Goal: Task Accomplishment & Management: Complete application form

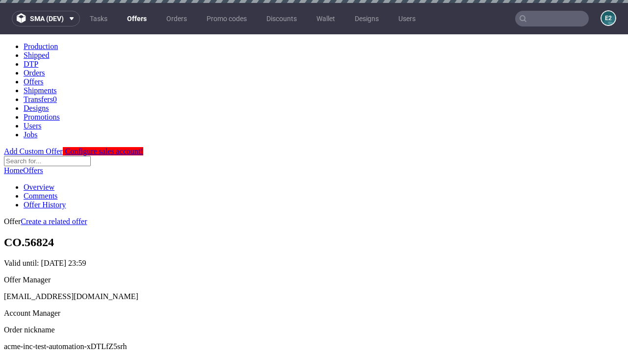
scroll to position [3, 0]
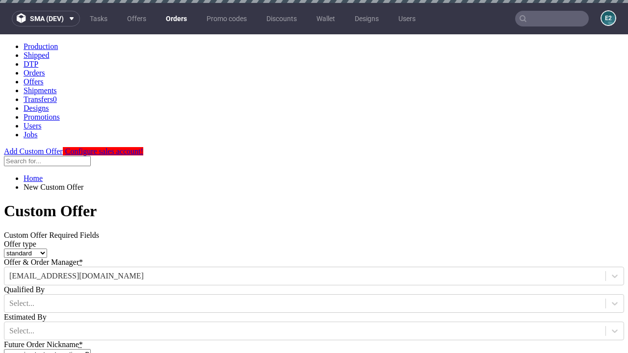
type input "acme-inc-test-automation-xDTLfZ5srh"
type input "2025-09-24"
type input "e2e-user-Bwvk6SQIag@test.com"
select select "gb"
type input "e2e-user-Bwvk6SQIag@test.com"
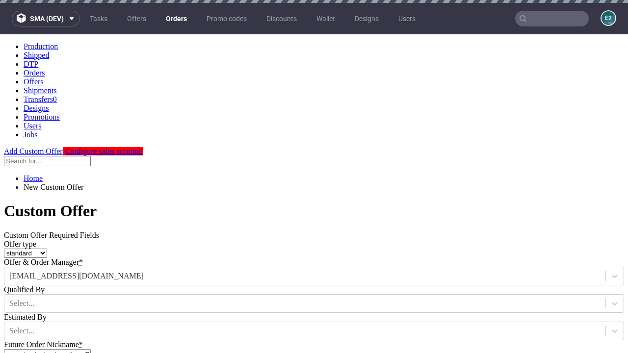
scroll to position [3, 0]
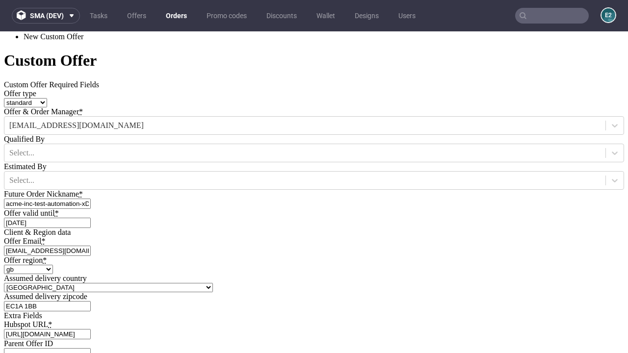
type input "https://app-eu1.hubspot.com/contacts/139493128/record/0-3/7600435676"
type input "Please wait..."
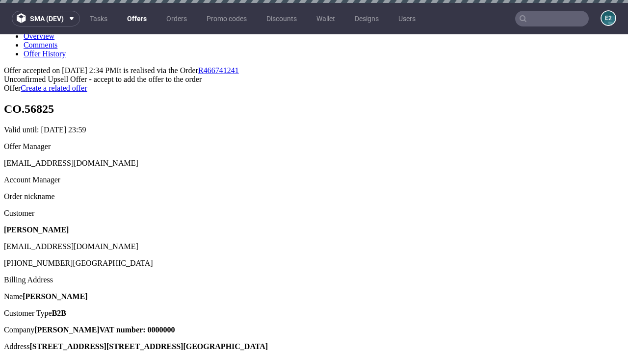
scroll to position [3, 0]
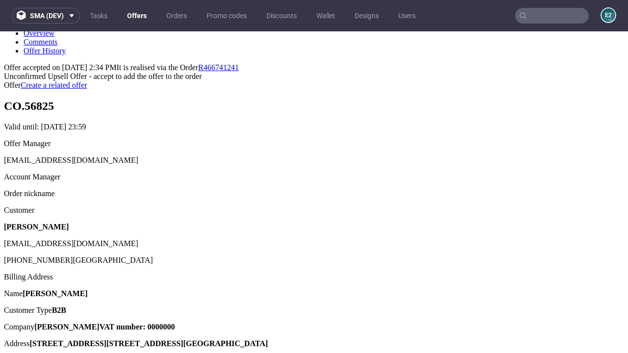
type input "In progress..."
